Goal: Register for event/course

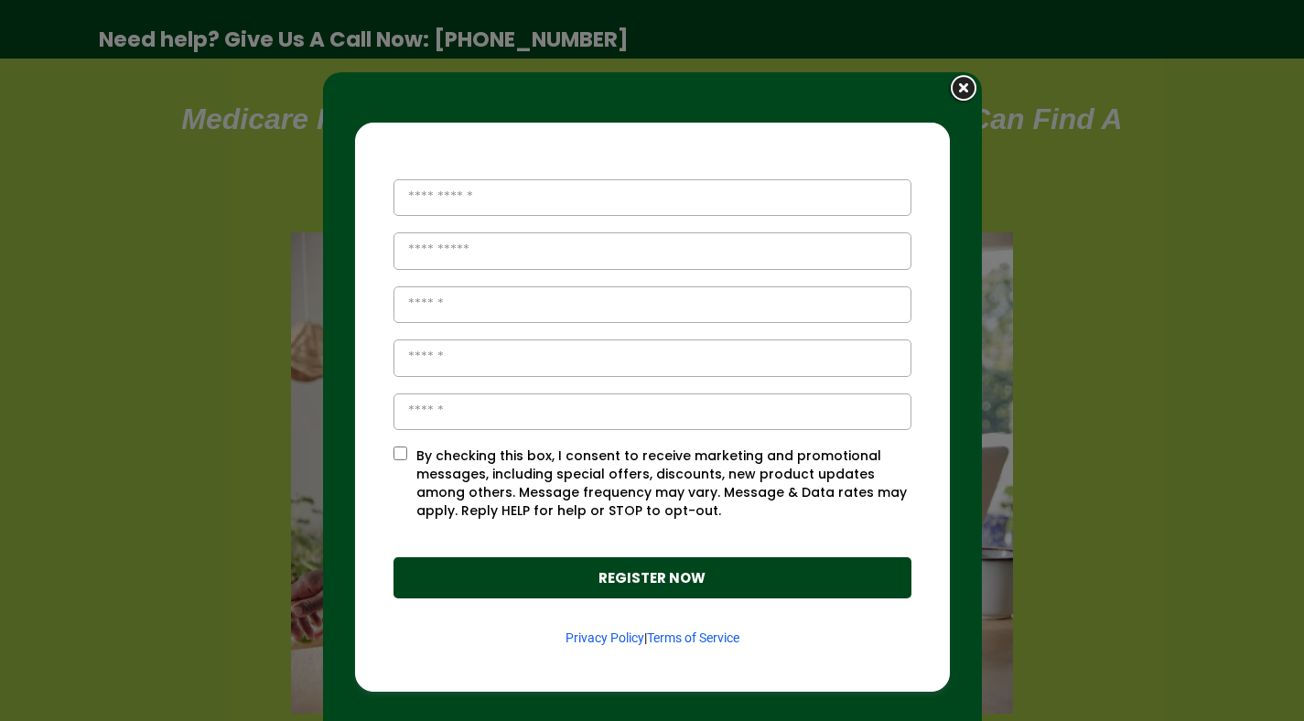
click at [949, 89] on img at bounding box center [964, 89] width 36 height 34
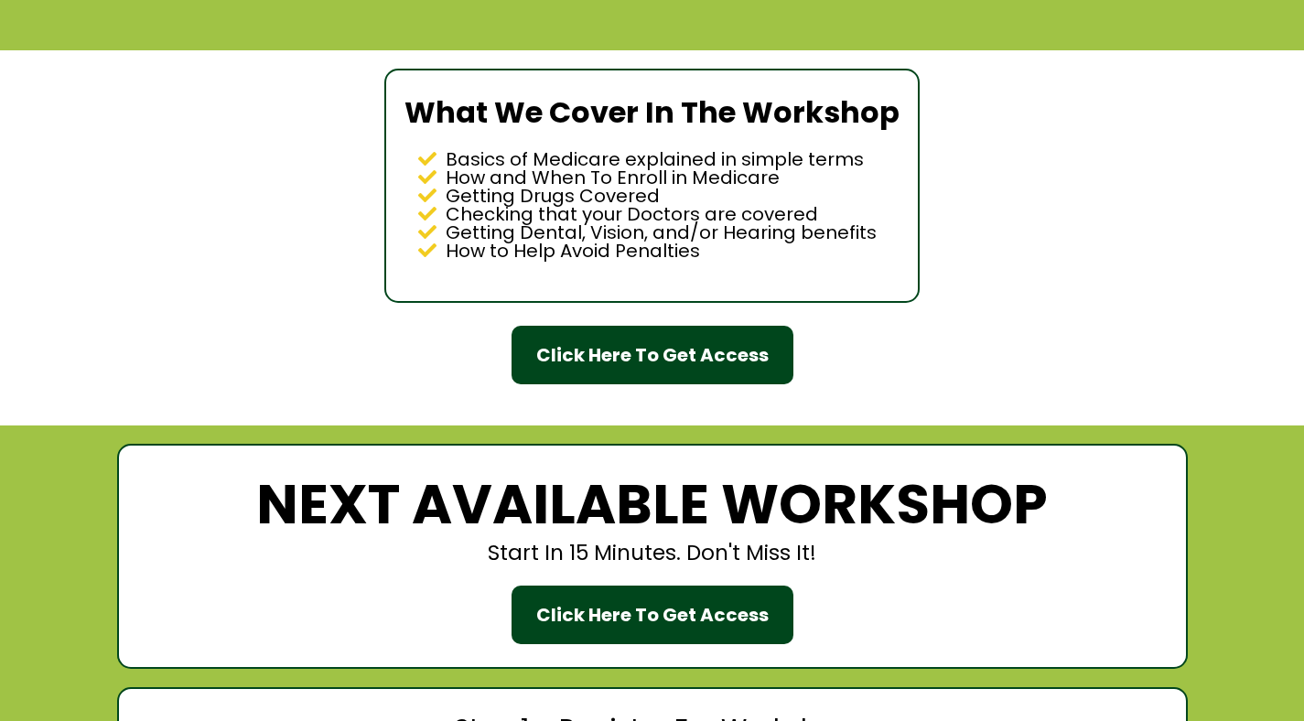
click at [729, 369] on div "Click Here To Get Access" at bounding box center [652, 354] width 232 height 27
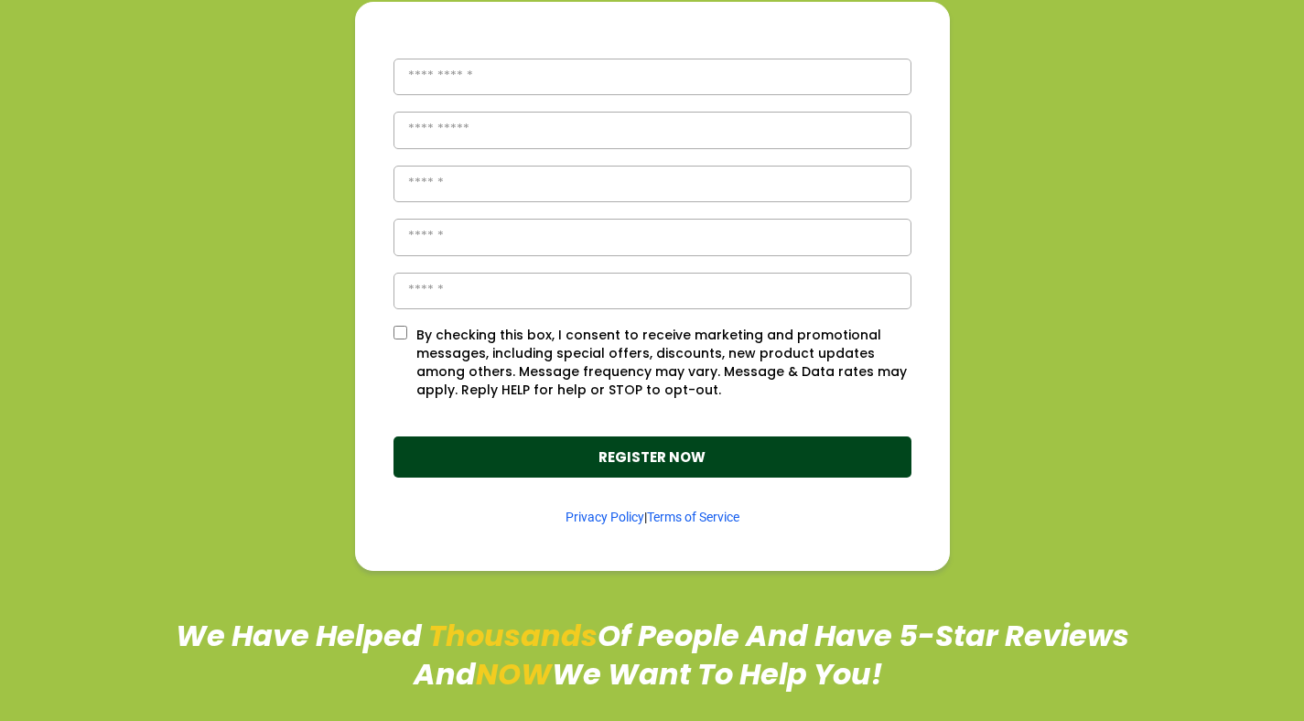
click at [1097, 218] on section "By checking this box, I consent to receive marketing and promotional messages, …" at bounding box center [652, 287] width 1061 height 570
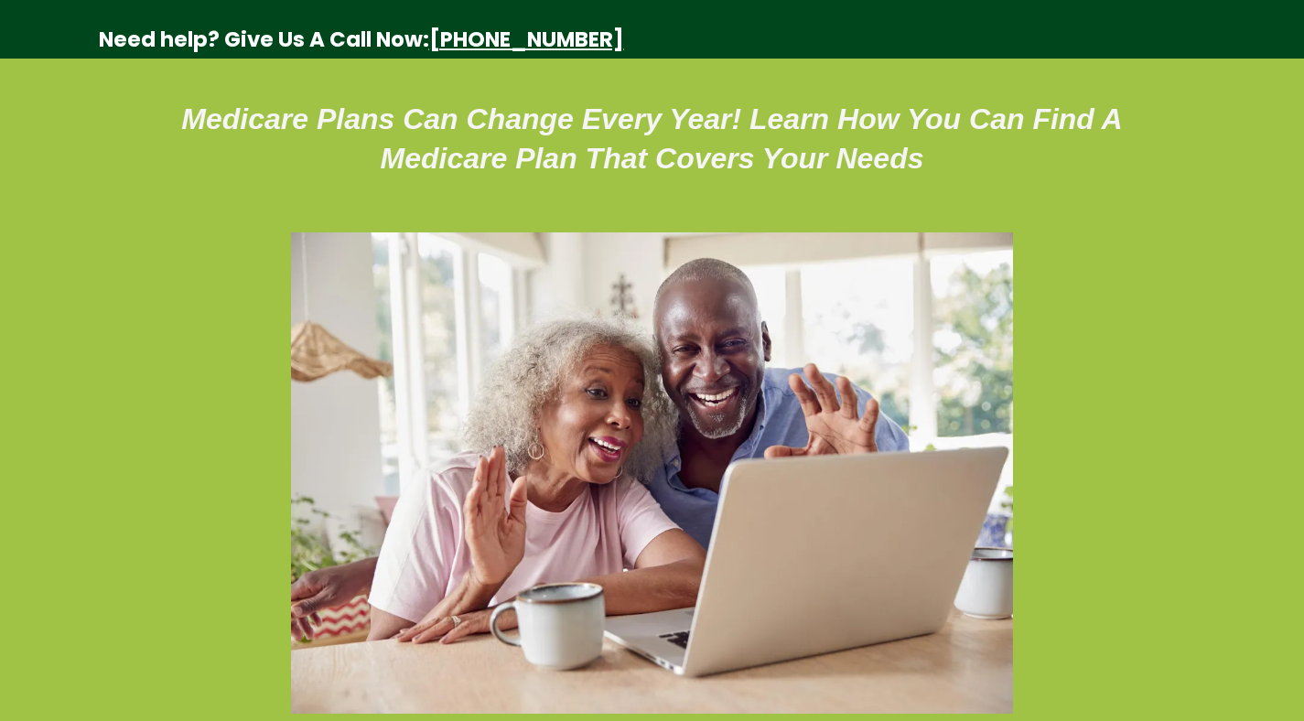
click at [519, 43] on strong "[PHONE_NUMBER]" at bounding box center [526, 39] width 195 height 29
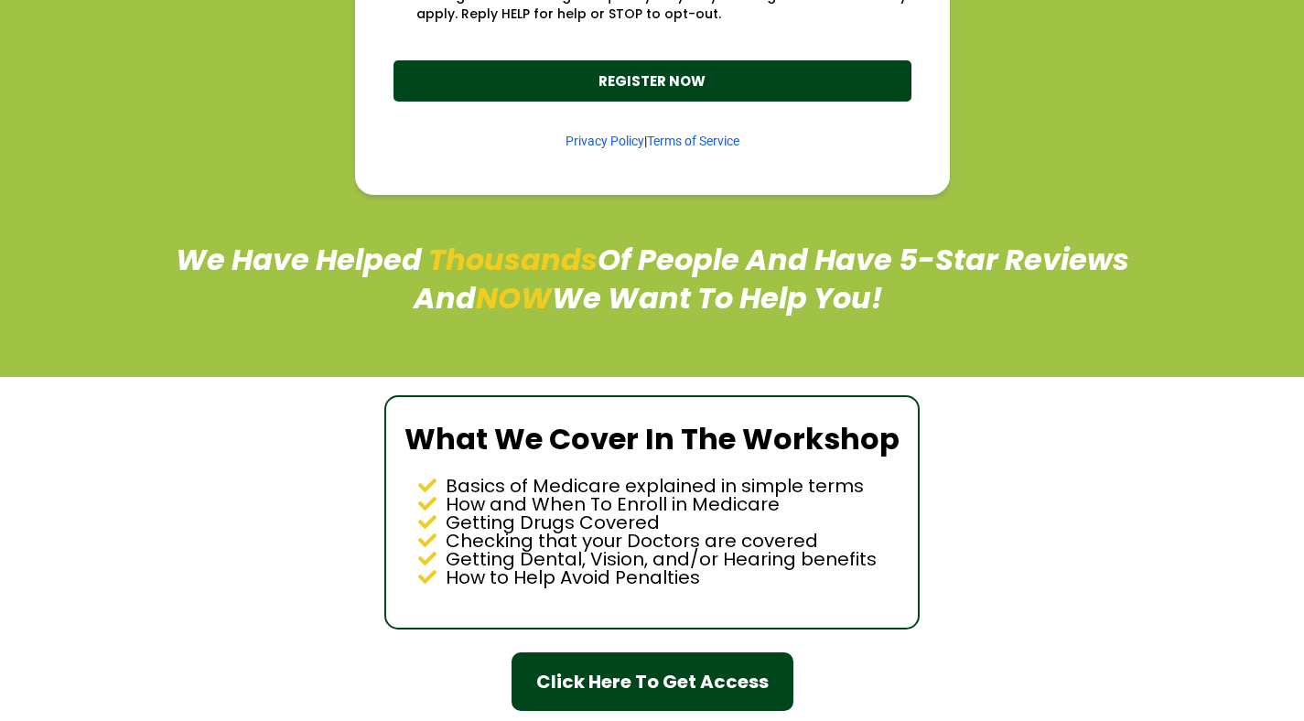
scroll to position [1204, 0]
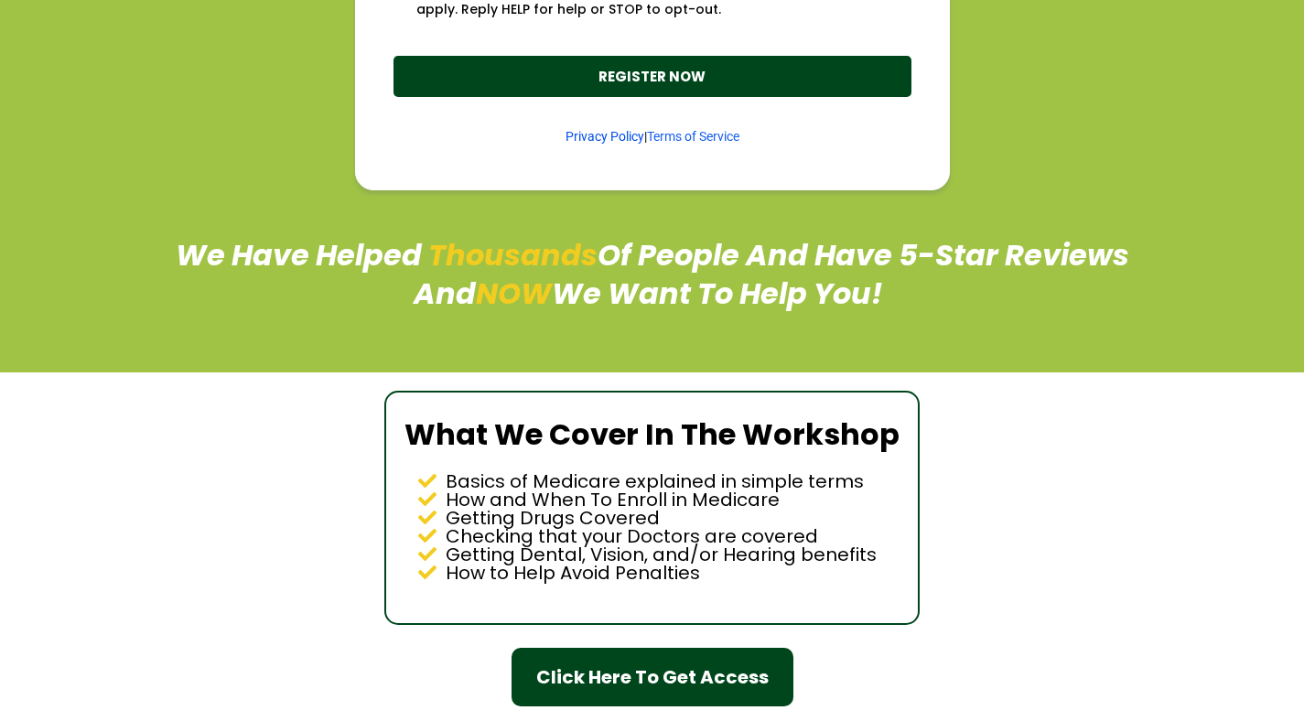
click at [605, 137] on link "Privacy Policy" at bounding box center [604, 136] width 79 height 15
click at [687, 136] on link "Terms of Service" at bounding box center [693, 136] width 92 height 15
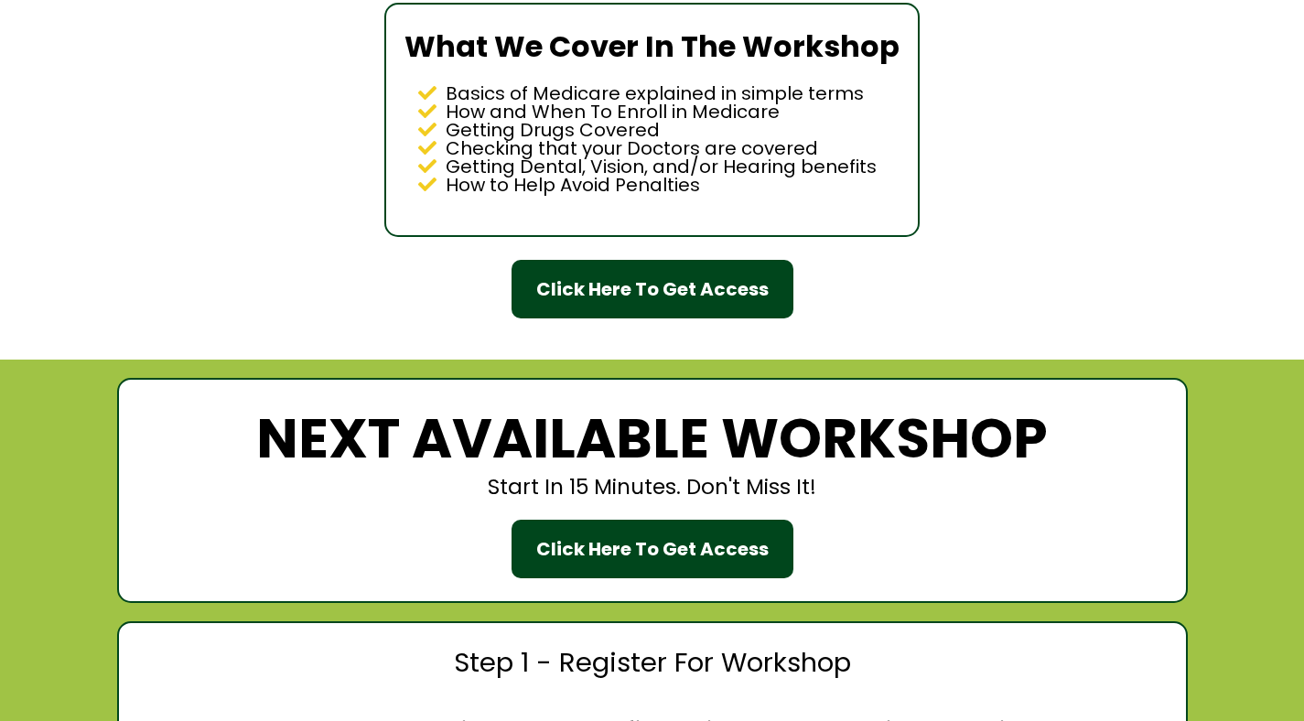
scroll to position [1603, 0]
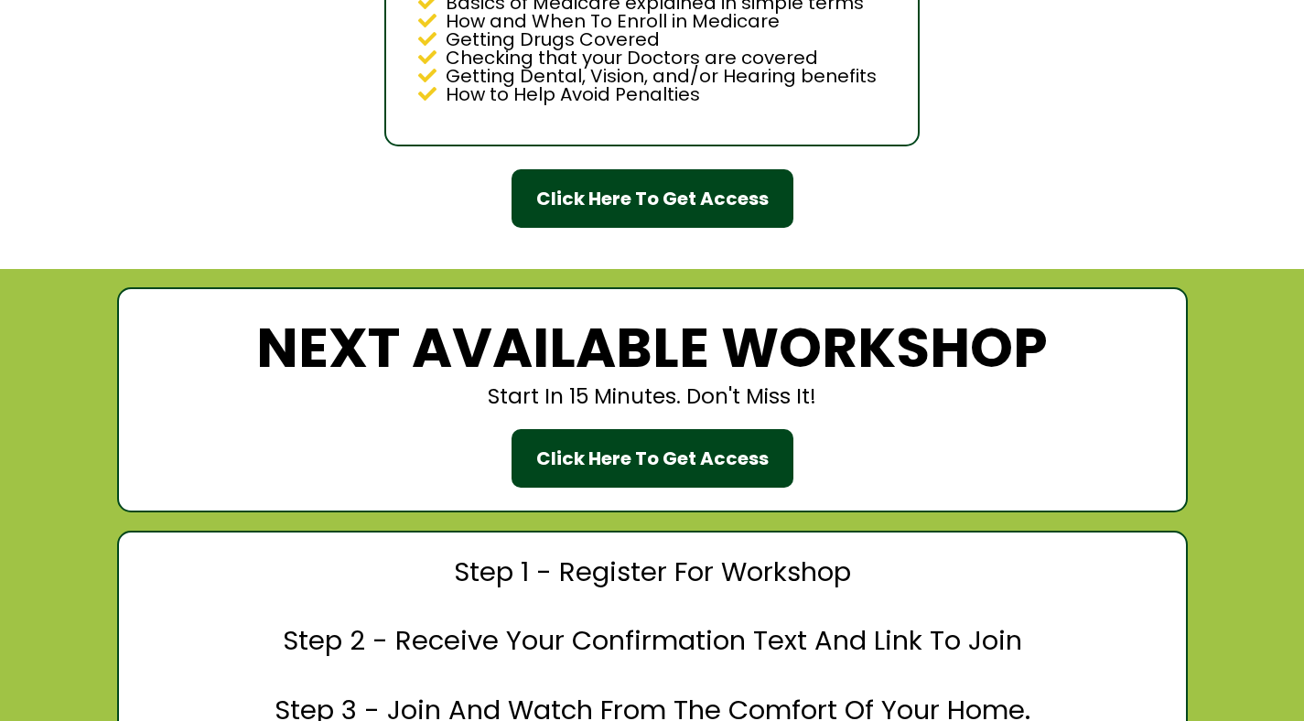
click at [611, 463] on div "Click Here To Get Access" at bounding box center [652, 458] width 232 height 27
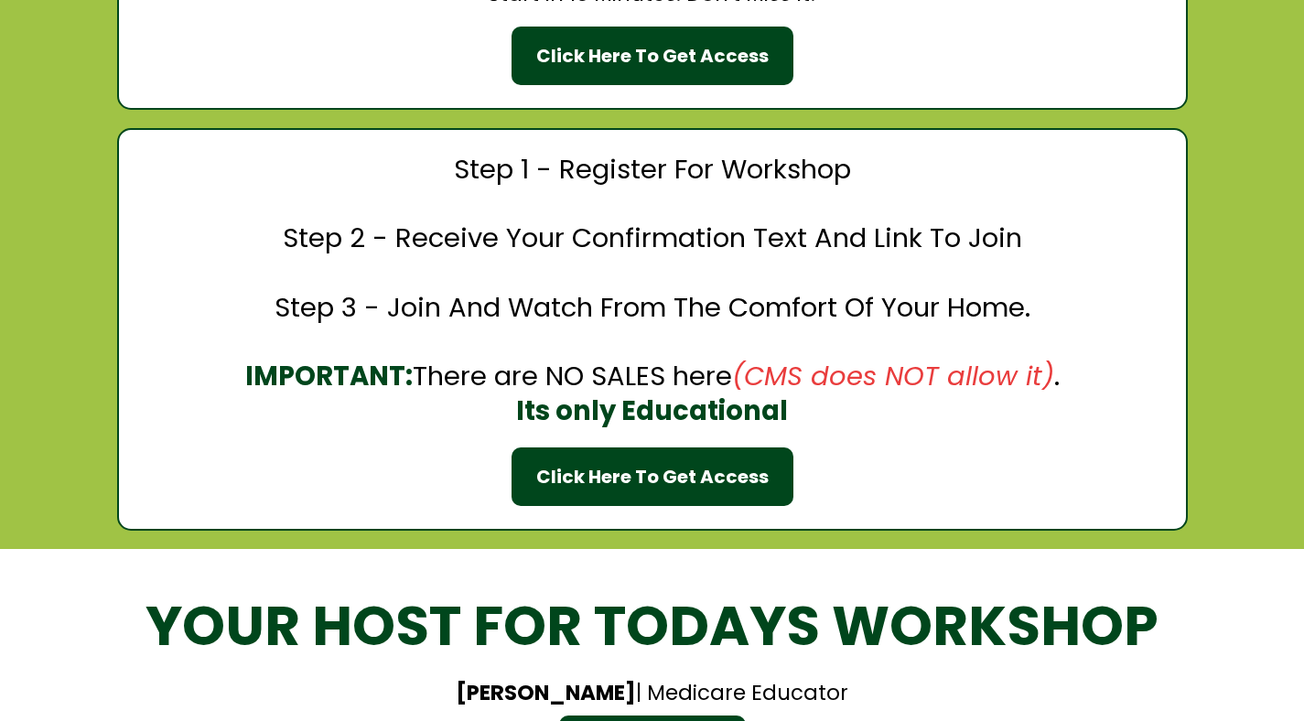
click at [615, 472] on div "Click Here To Get Access" at bounding box center [652, 476] width 232 height 27
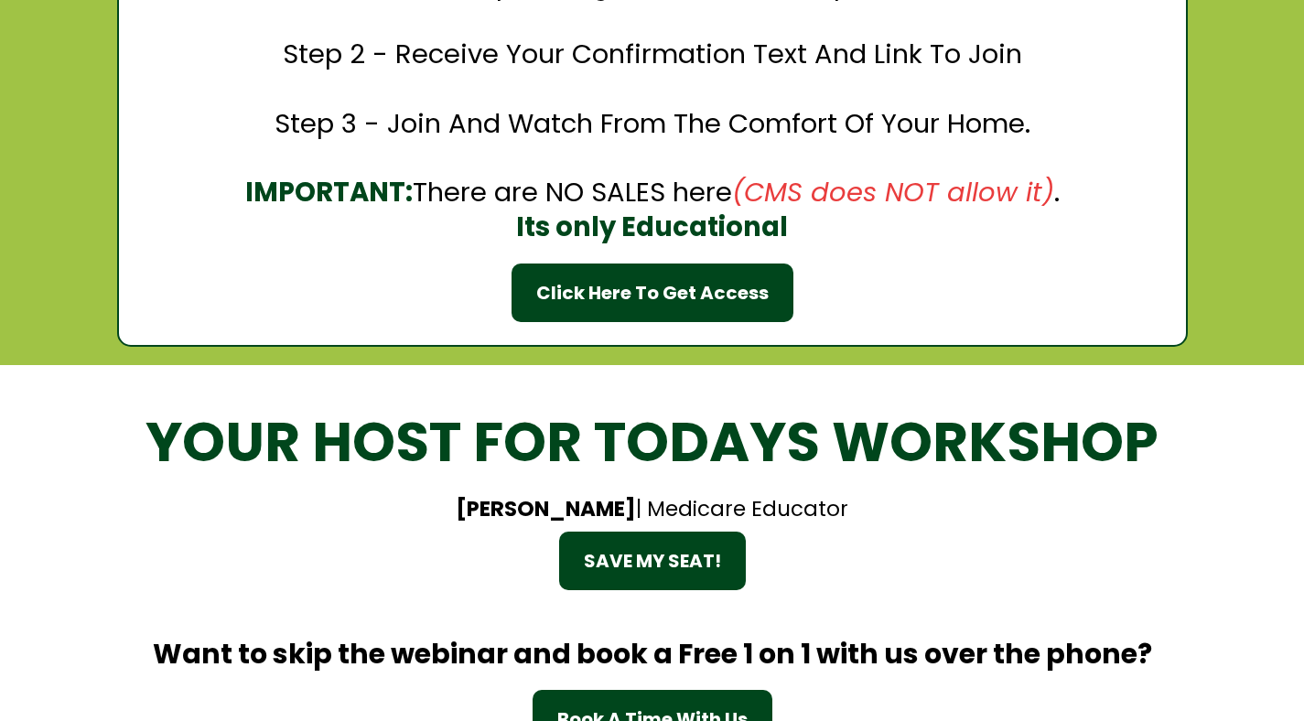
click at [633, 569] on div "SAVE MY SEAT!" at bounding box center [652, 560] width 137 height 27
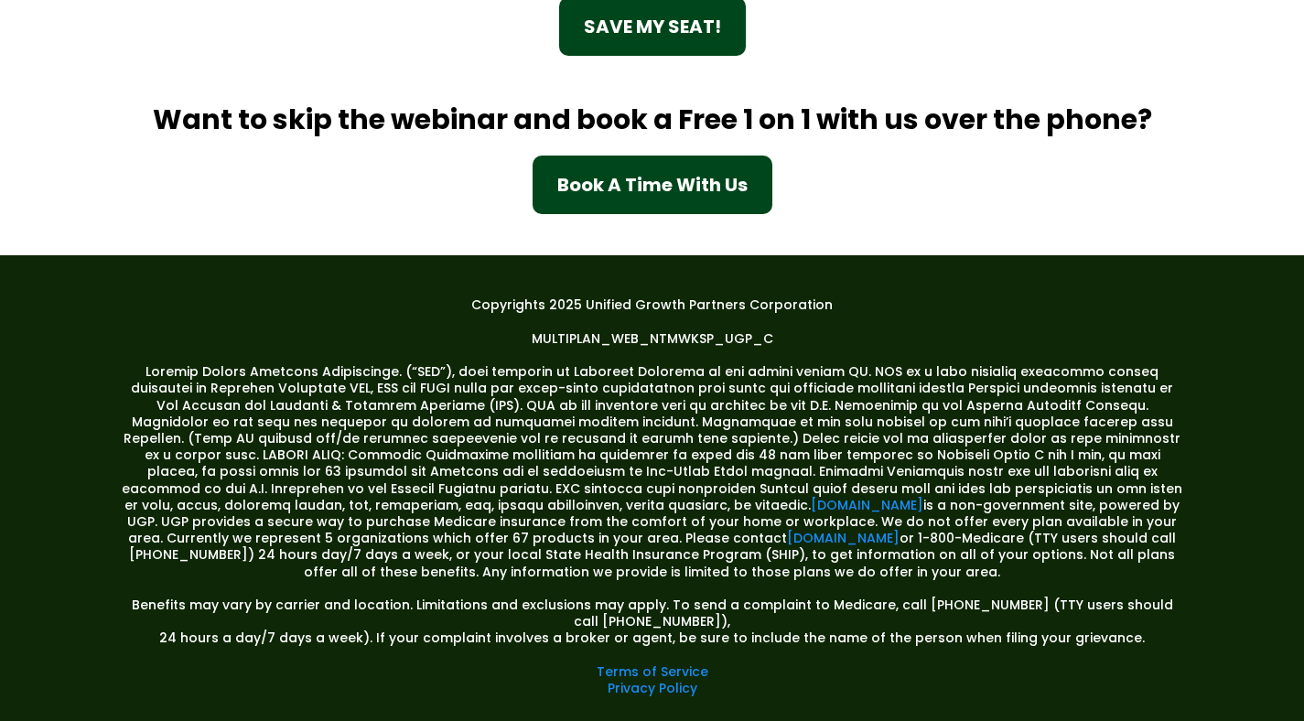
scroll to position [2805, 0]
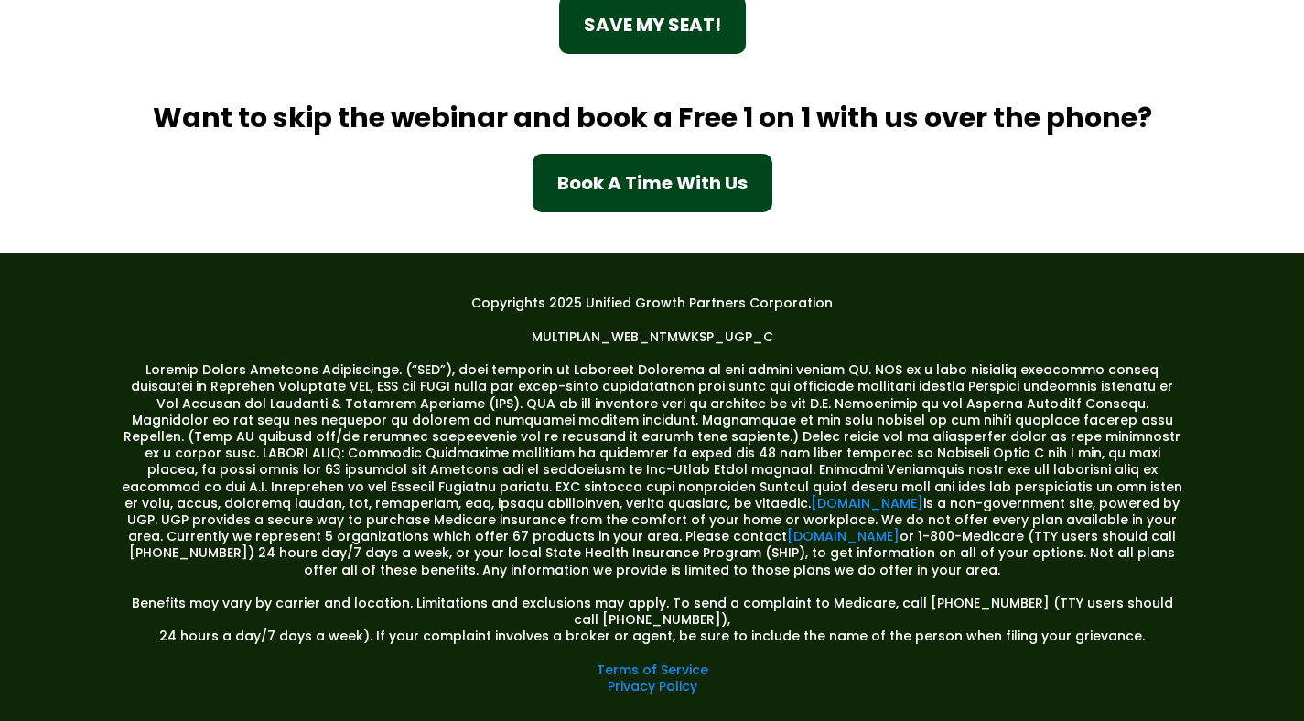
click at [636, 183] on div "Book A Time With Us" at bounding box center [652, 182] width 190 height 27
select select "*"
select select "****"
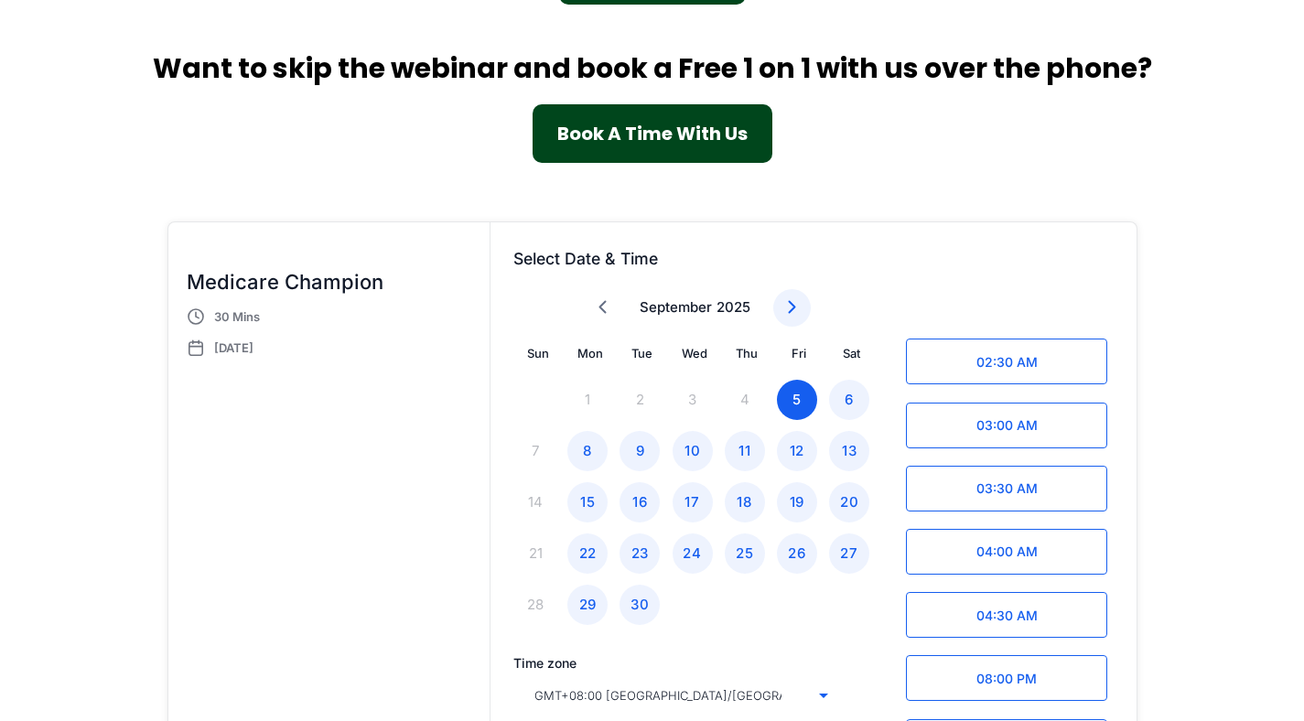
scroll to position [2704, 0]
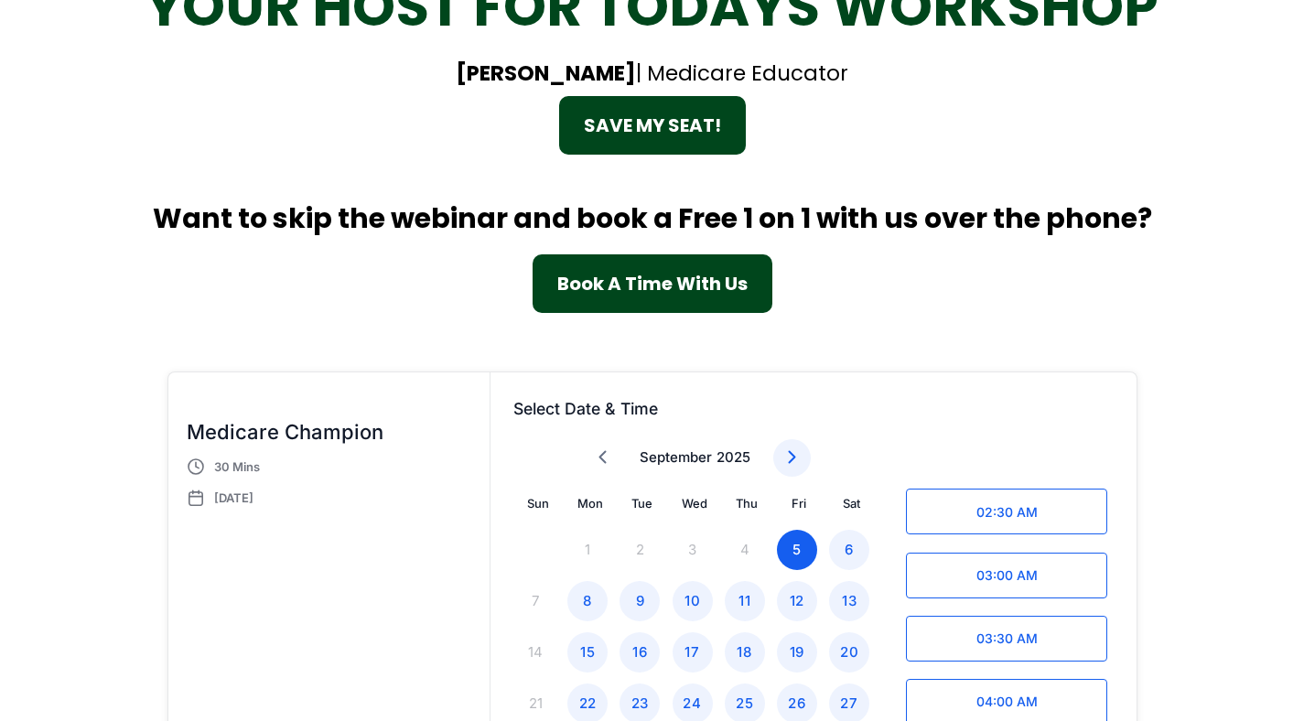
click at [647, 274] on div "Book A Time With Us" at bounding box center [652, 283] width 190 height 27
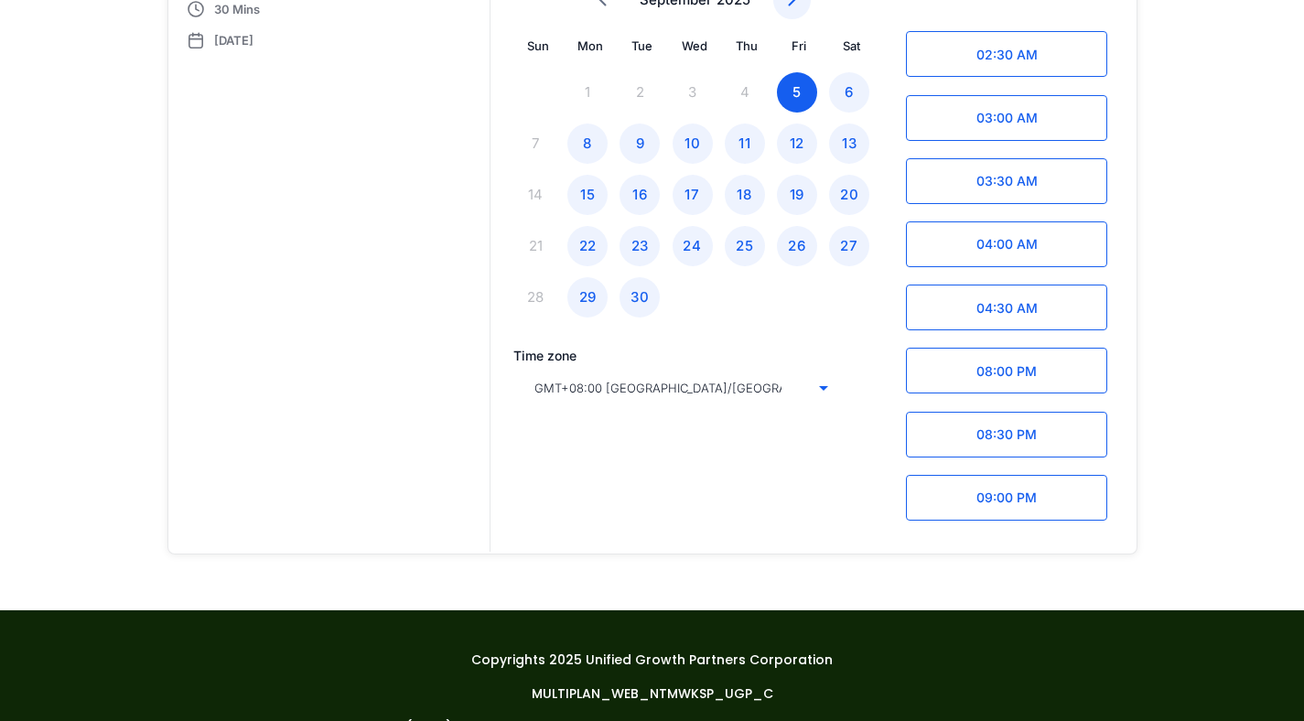
scroll to position [3170, 0]
